Goal: Task Accomplishment & Management: Complete application form

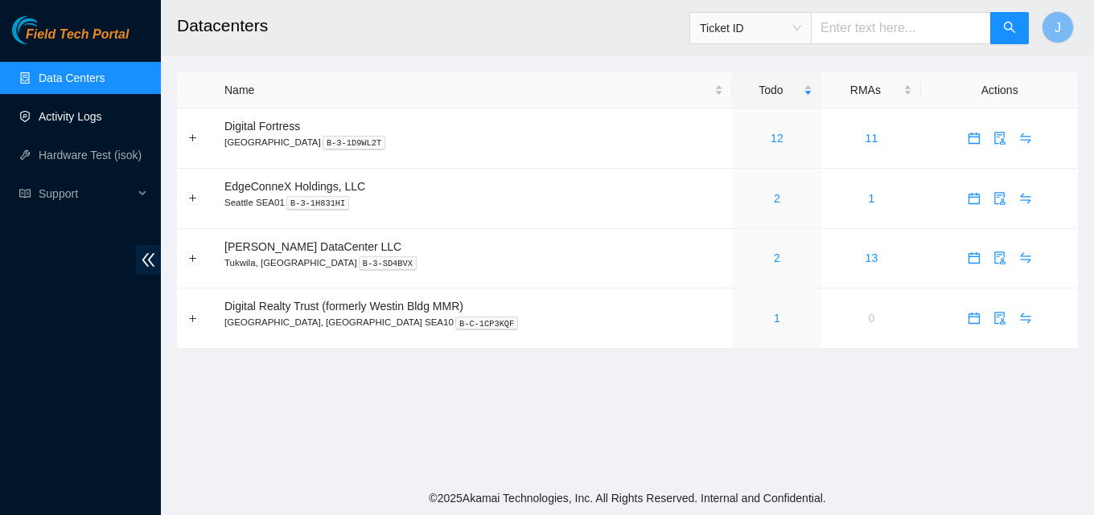
click at [67, 110] on link "Activity Logs" at bounding box center [71, 116] width 64 height 13
click at [84, 117] on link "Activity Logs" at bounding box center [71, 116] width 64 height 13
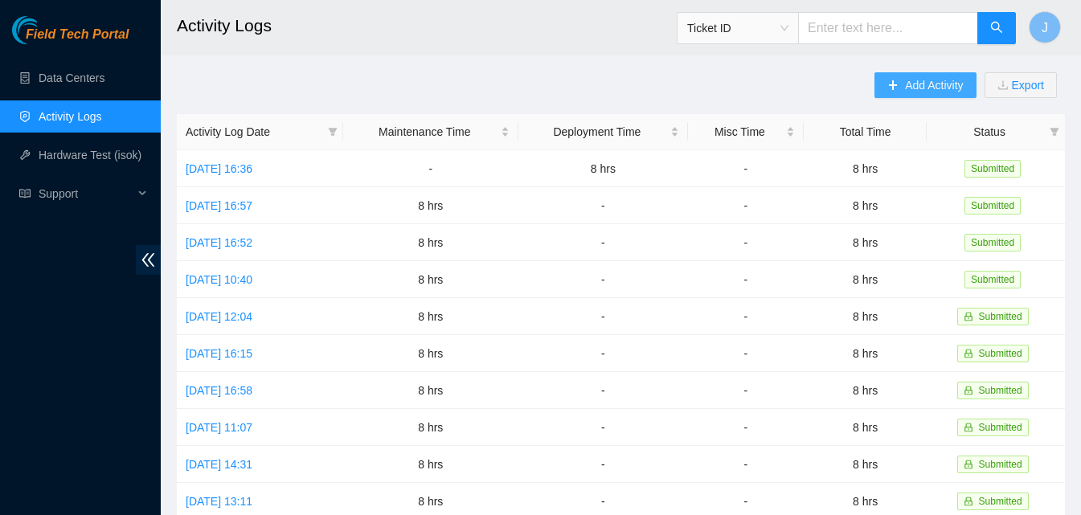
click at [938, 94] on button "Add Activity" at bounding box center [925, 85] width 101 height 26
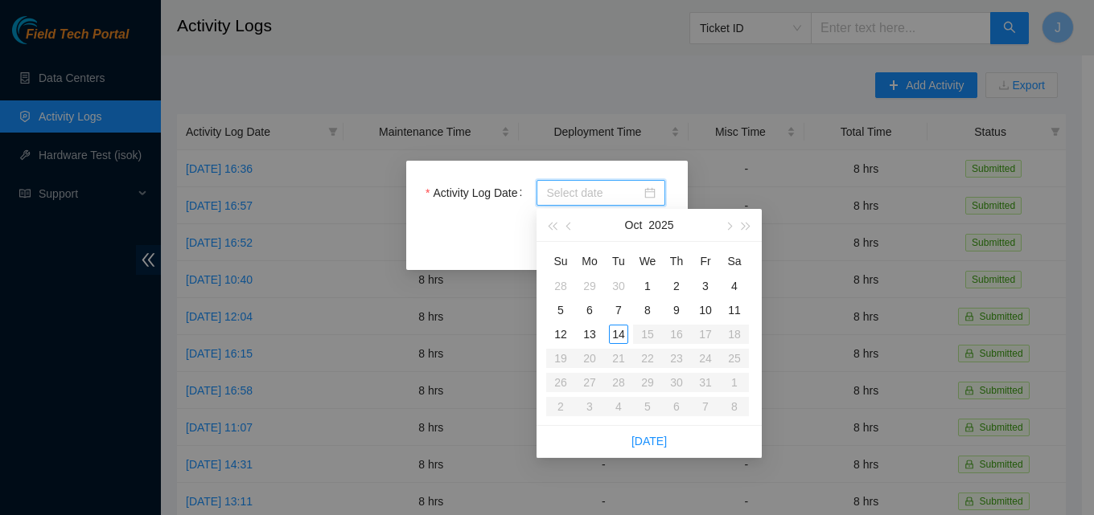
click at [554, 197] on input "Activity Log Date" at bounding box center [593, 193] width 95 height 18
type input "2025-10-14"
click at [612, 345] on td "14" at bounding box center [618, 334] width 29 height 24
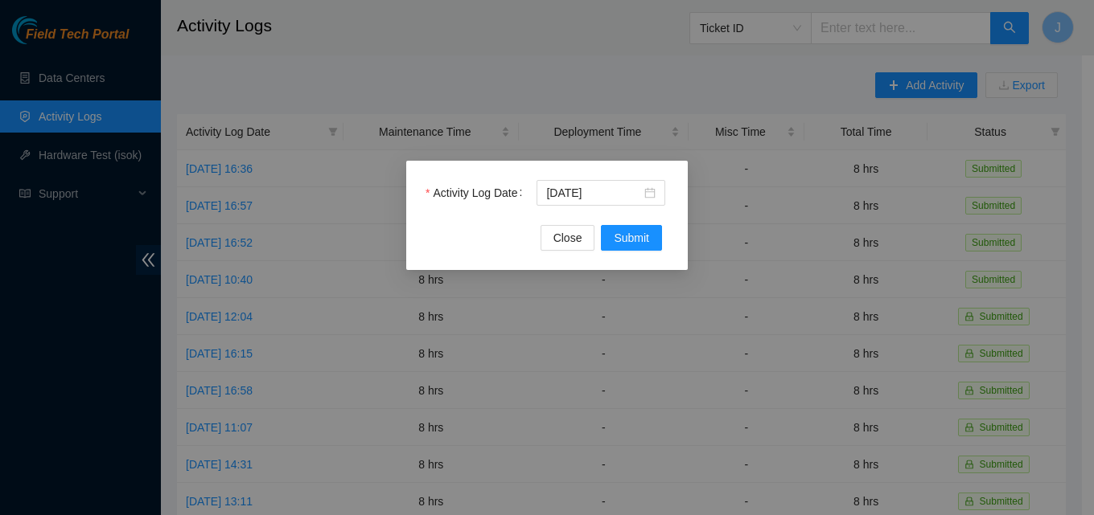
click at [630, 257] on div "Activity Log Date 2025-10-14 Close Submit" at bounding box center [546, 215] width 281 height 109
click at [633, 238] on span "Submit" at bounding box center [630, 238] width 35 height 18
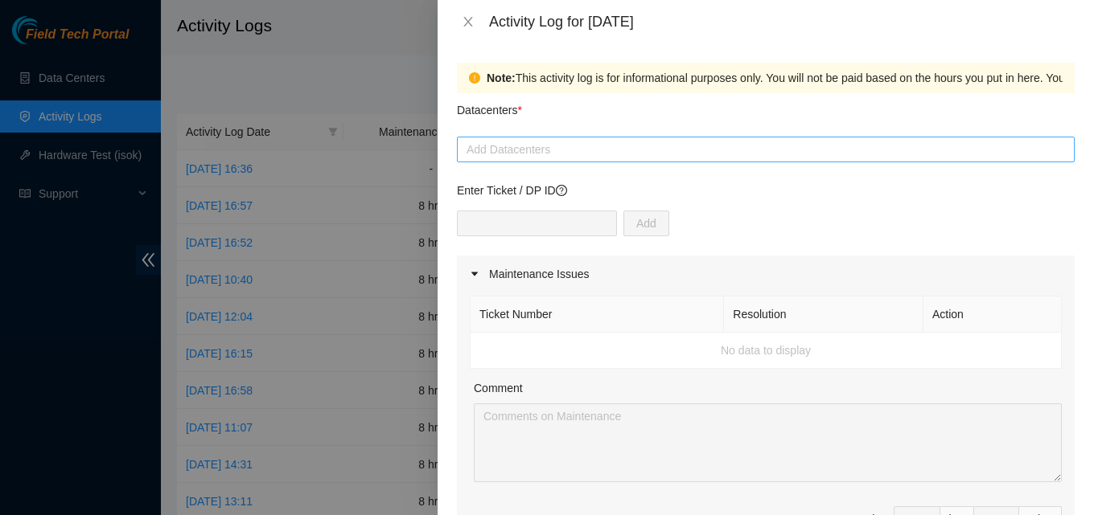
click at [650, 154] on div at bounding box center [765, 149] width 609 height 19
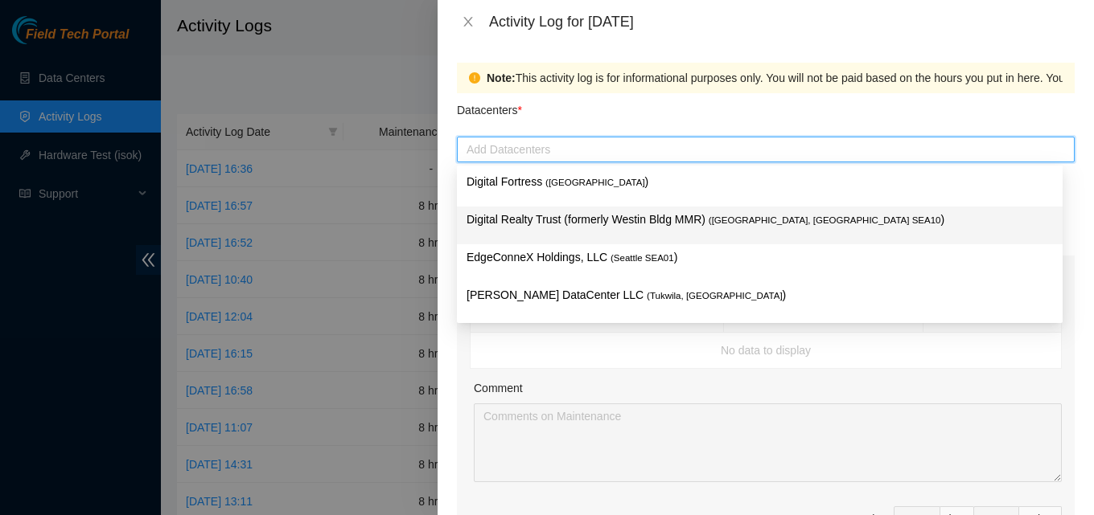
click at [613, 216] on p "Digital Realty Trust (formerly Westin Bldg MMR) ( Seattle, WA SEA10 )" at bounding box center [759, 220] width 586 height 18
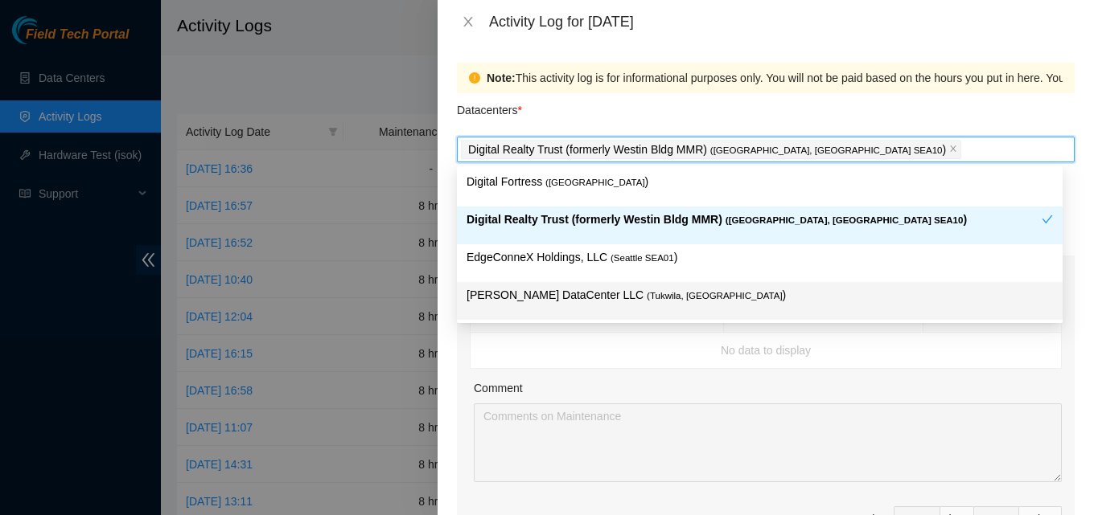
click at [640, 294] on p "Sabey DataCenter LLC ( Tukwila, WA )" at bounding box center [759, 295] width 586 height 18
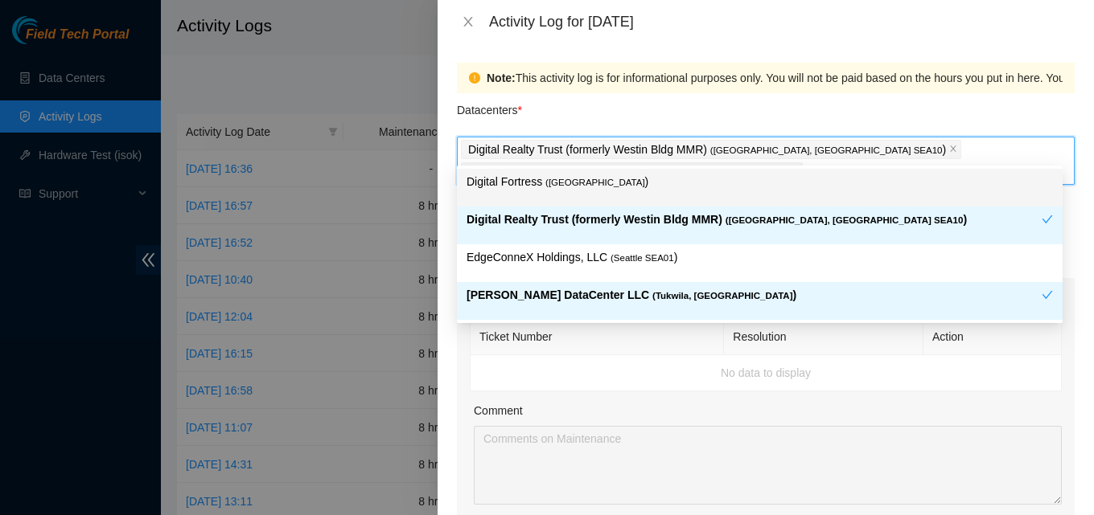
click at [766, 112] on div "Datacenters *" at bounding box center [766, 114] width 618 height 43
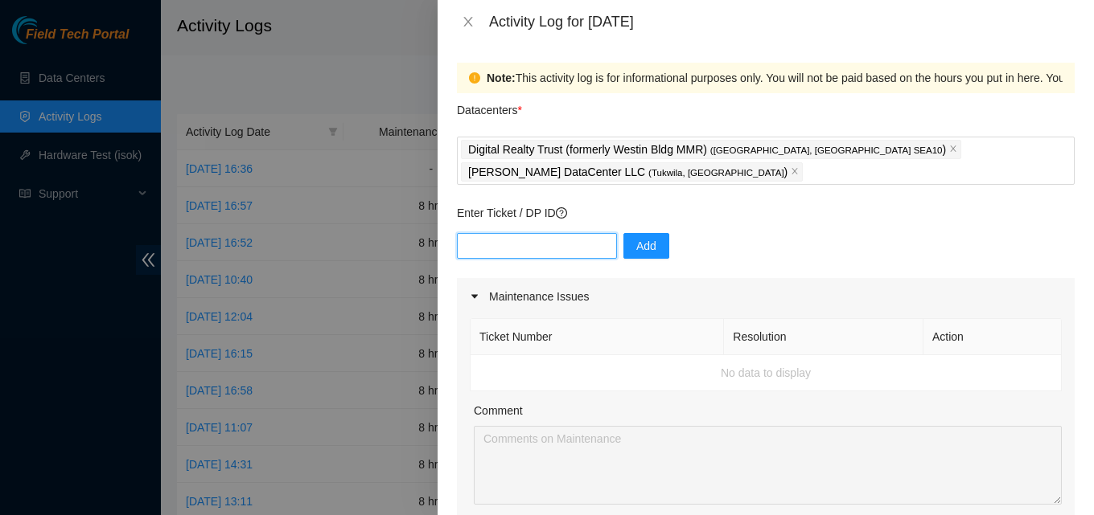
click at [535, 233] on input "text" at bounding box center [537, 246] width 160 height 26
paste input "DP76090"
type input "DP76090"
click at [647, 233] on button "Add" at bounding box center [646, 246] width 46 height 26
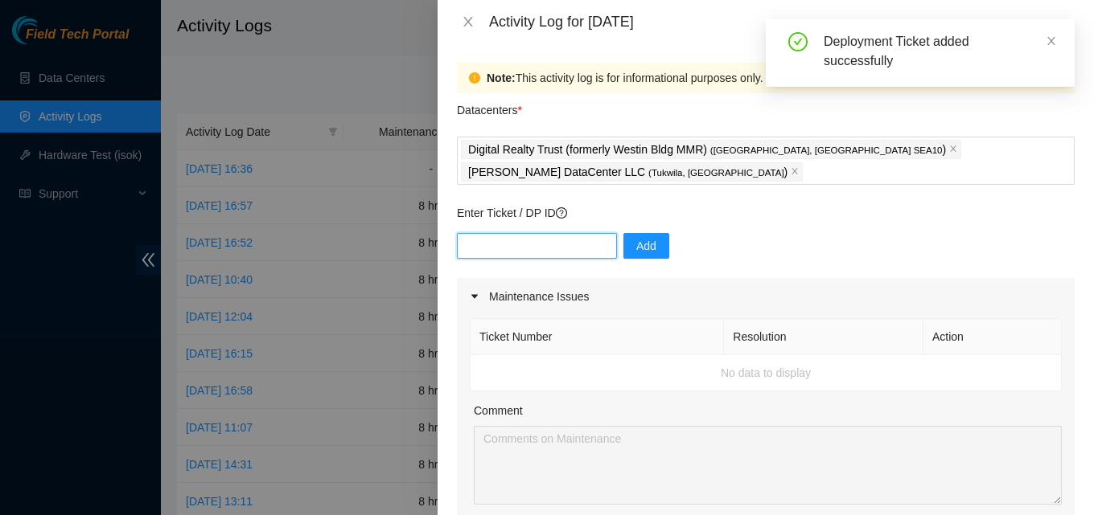
click at [552, 233] on input "text" at bounding box center [537, 246] width 160 height 26
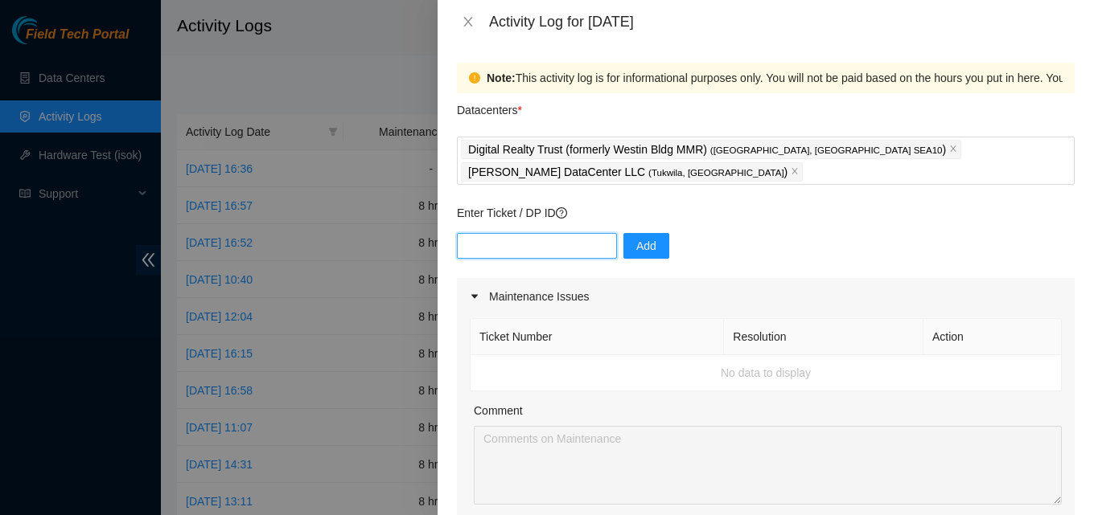
paste input "DP76091"
type input "DP76091"
click at [636, 237] on span "Add" at bounding box center [646, 246] width 20 height 18
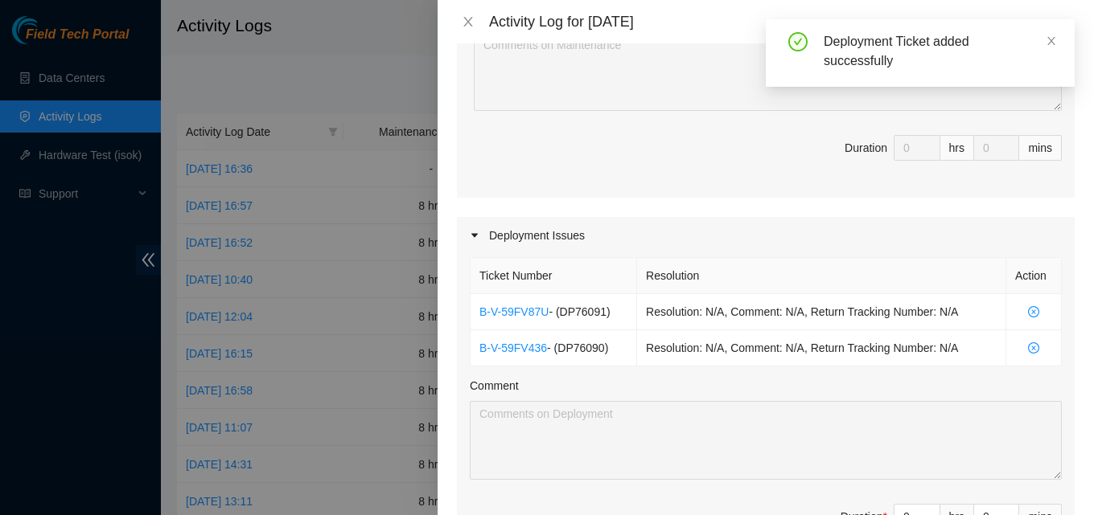
scroll to position [402, 0]
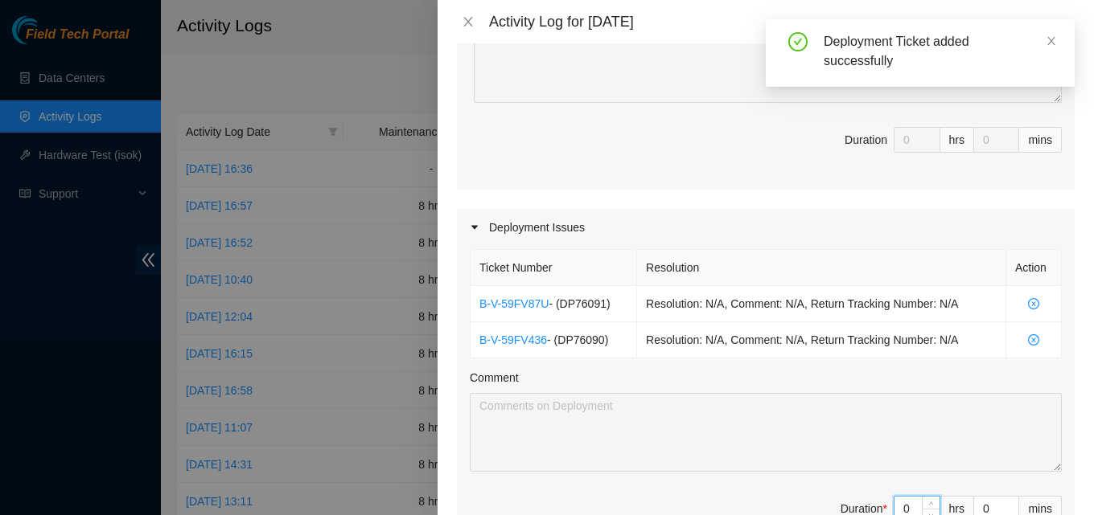
click at [902, 497] on input "0" at bounding box center [916, 509] width 45 height 24
type input "8"
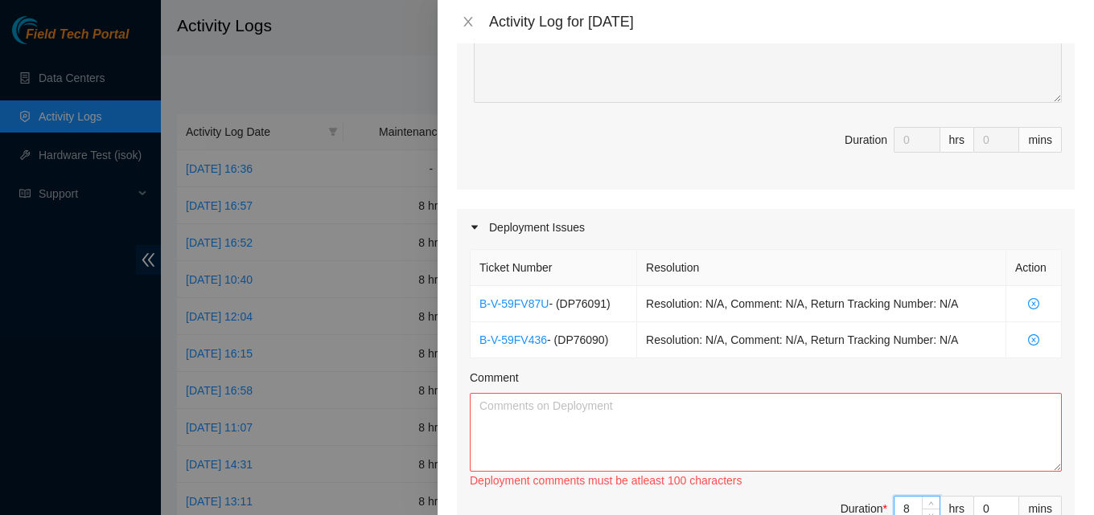
type input "8"
click at [815, 421] on textarea "Comment" at bounding box center [766, 432] width 592 height 79
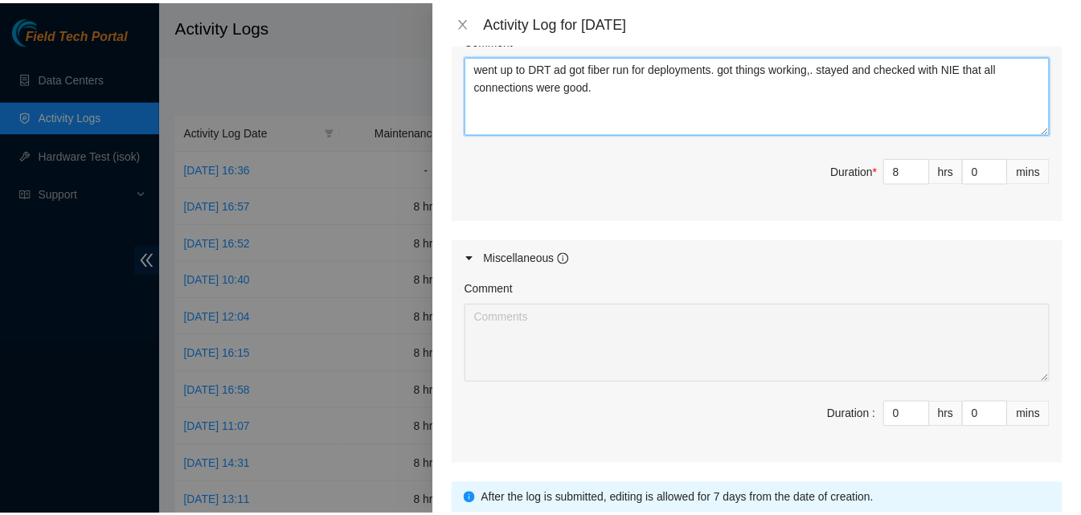
scroll to position [843, 0]
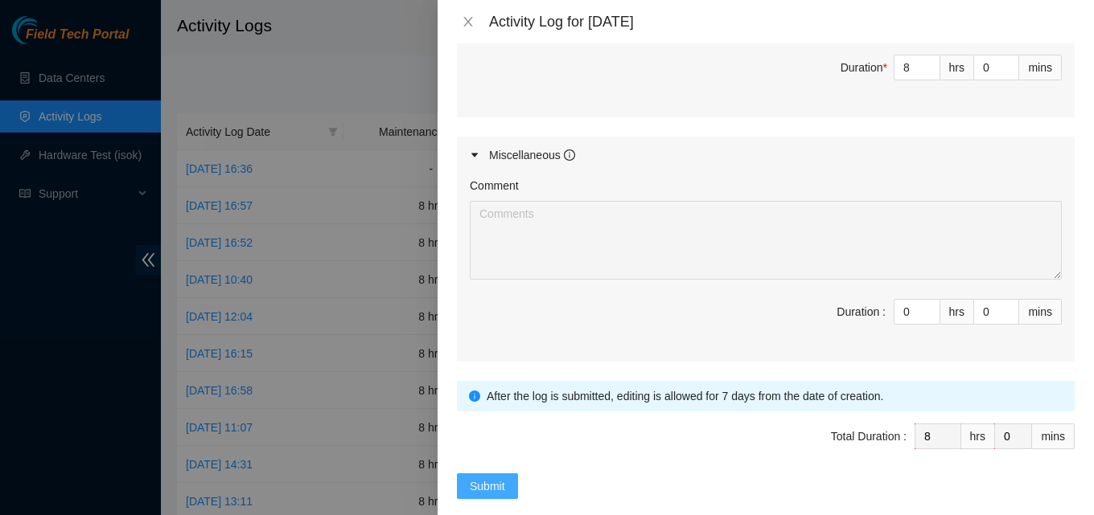
type textarea "went up to DRT ad got fiber run for deployments. got things working,. stayed an…"
click at [489, 478] on span "Submit" at bounding box center [487, 487] width 35 height 18
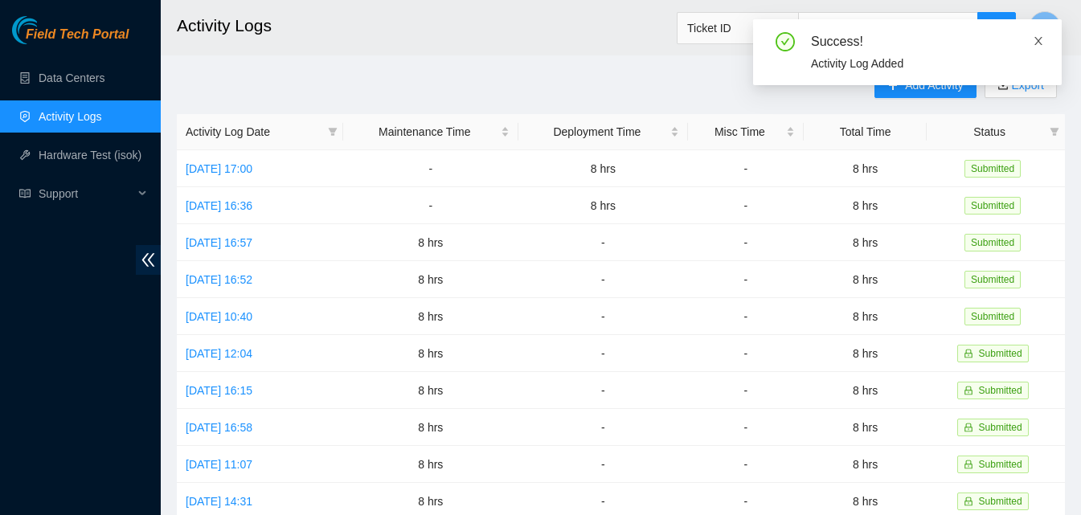
click at [1043, 39] on icon "close" at bounding box center [1038, 40] width 11 height 11
